Goal: Task Accomplishment & Management: Complete application form

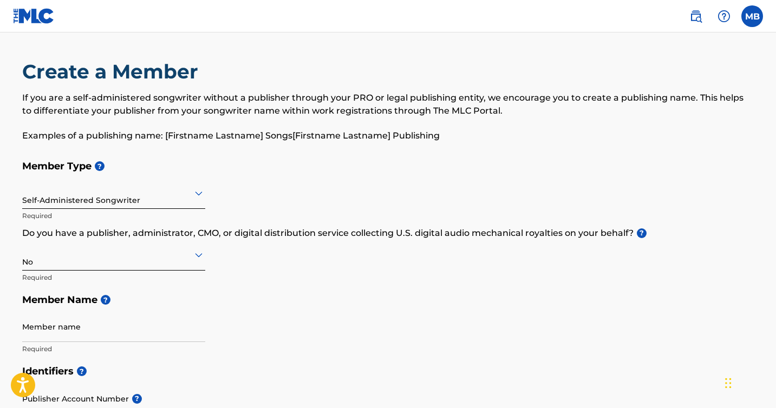
scroll to position [115, 0]
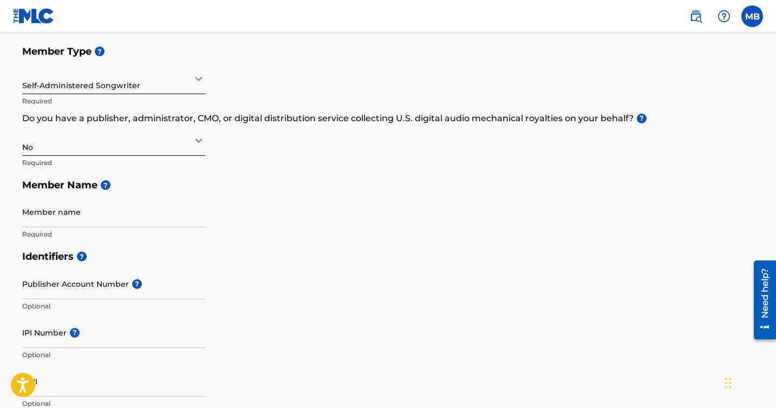
click at [108, 208] on input "Member name" at bounding box center [113, 212] width 183 height 31
type input "[PERSON_NAME]"
click at [251, 279] on div "Identifiers ? Publisher Account Number ? Optional IPI Number ? Optional ISNI Op…" at bounding box center [388, 329] width 732 height 169
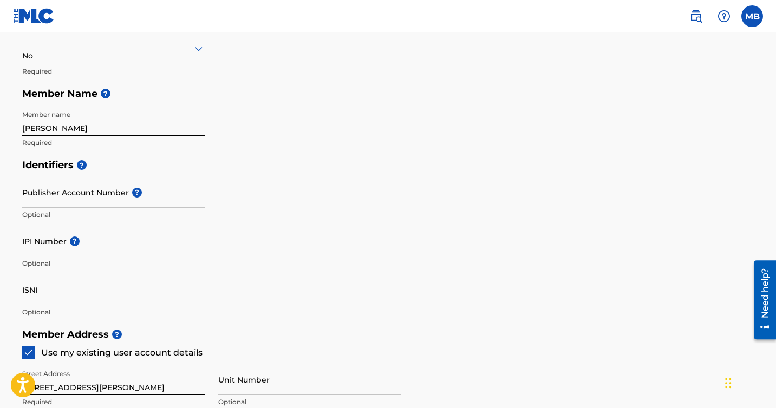
scroll to position [225, 0]
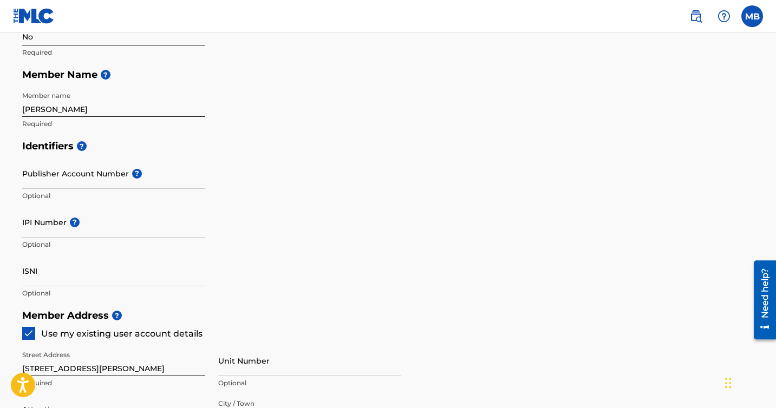
click at [40, 220] on input "IPI Number ?" at bounding box center [113, 222] width 183 height 31
paste input "1249483818"
type input "1249483818"
click at [268, 241] on div "Identifiers ? Publisher Account Number ? Optional IPI Number ? 1249483818 Optio…" at bounding box center [388, 219] width 732 height 169
click at [45, 270] on input "ISNI" at bounding box center [113, 271] width 183 height 31
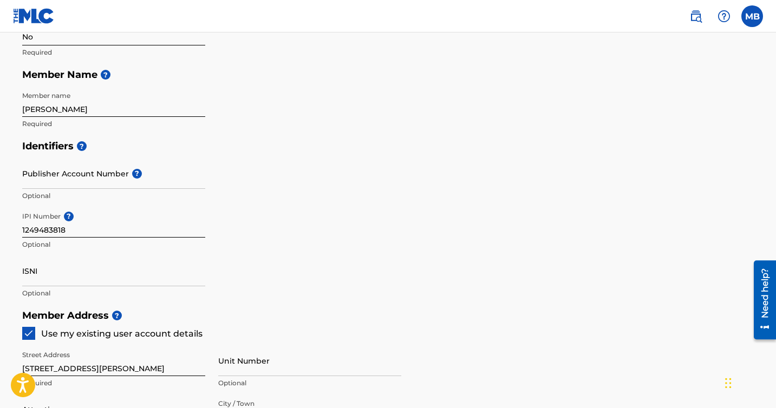
paste input "0000000528054278"
type input "0000000528054278"
click at [310, 241] on div "Identifiers ? Publisher Account Number ? Optional IPI Number ? 1249483818 Optio…" at bounding box center [388, 219] width 732 height 169
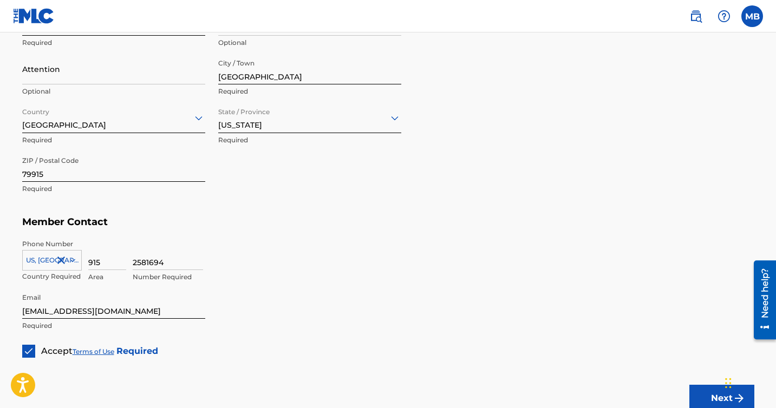
scroll to position [648, 0]
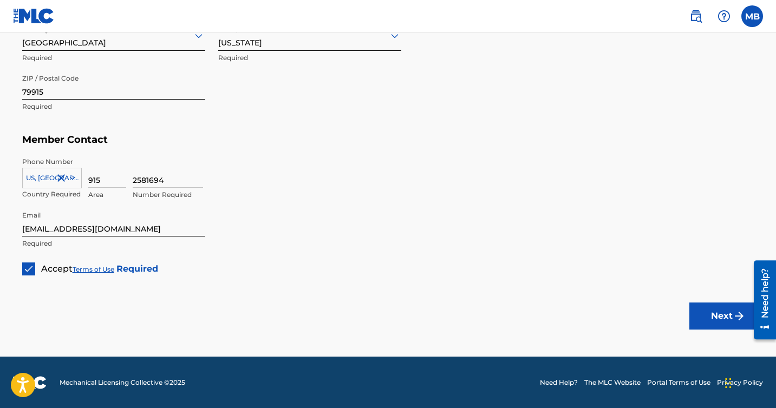
click at [709, 323] on button "Next" at bounding box center [721, 316] width 65 height 27
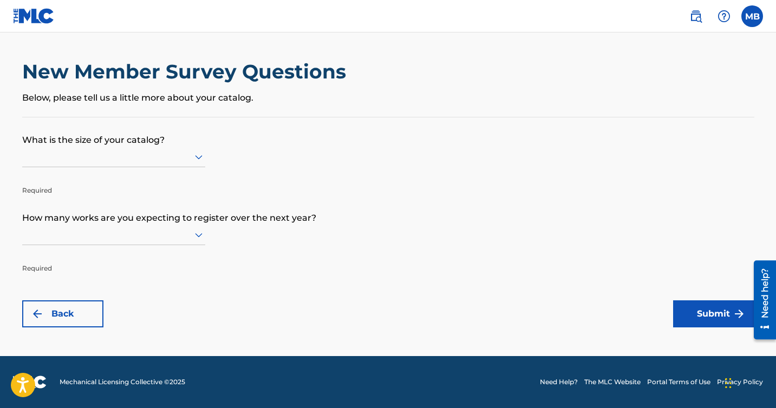
click at [188, 149] on div at bounding box center [113, 157] width 183 height 21
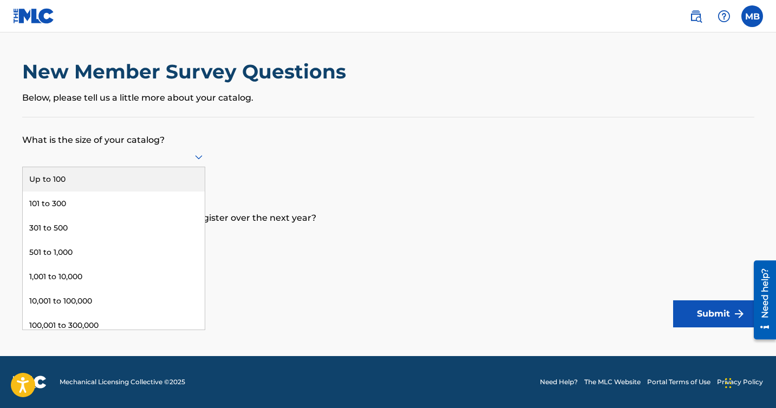
click at [178, 181] on div "Up to 100" at bounding box center [114, 179] width 182 height 24
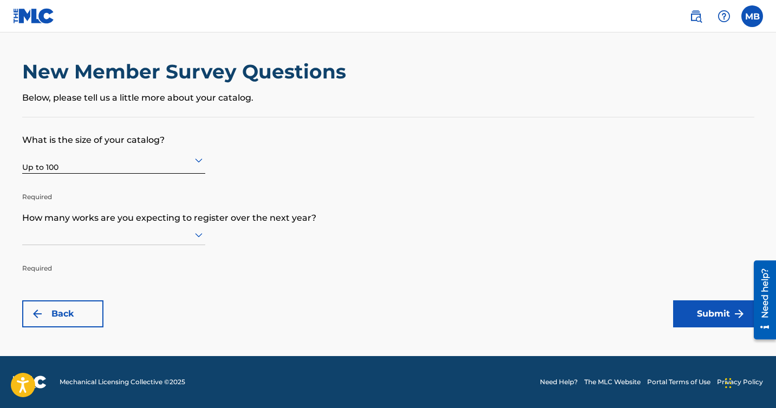
click at [112, 241] on div at bounding box center [113, 235] width 183 height 14
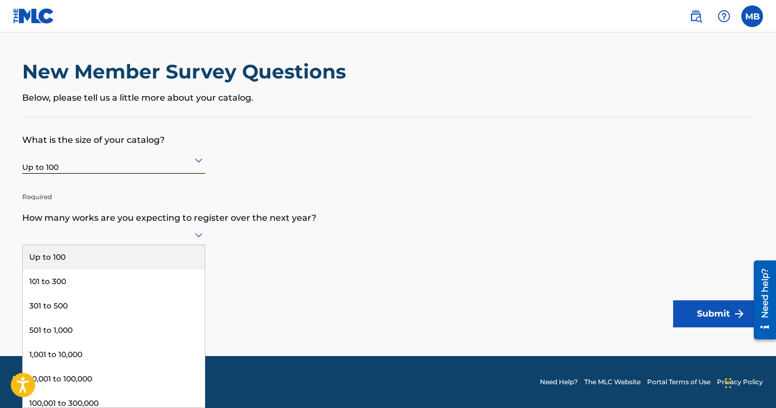
click at [100, 259] on div "Up to 100" at bounding box center [114, 257] width 182 height 24
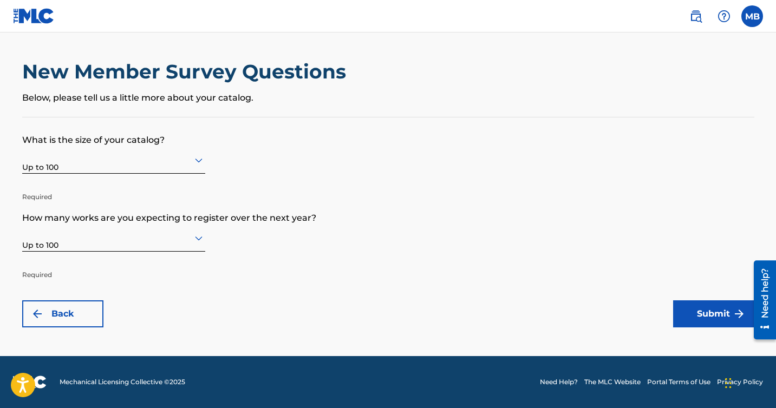
click at [714, 318] on button "Submit" at bounding box center [713, 314] width 81 height 27
